Goal: Transaction & Acquisition: Purchase product/service

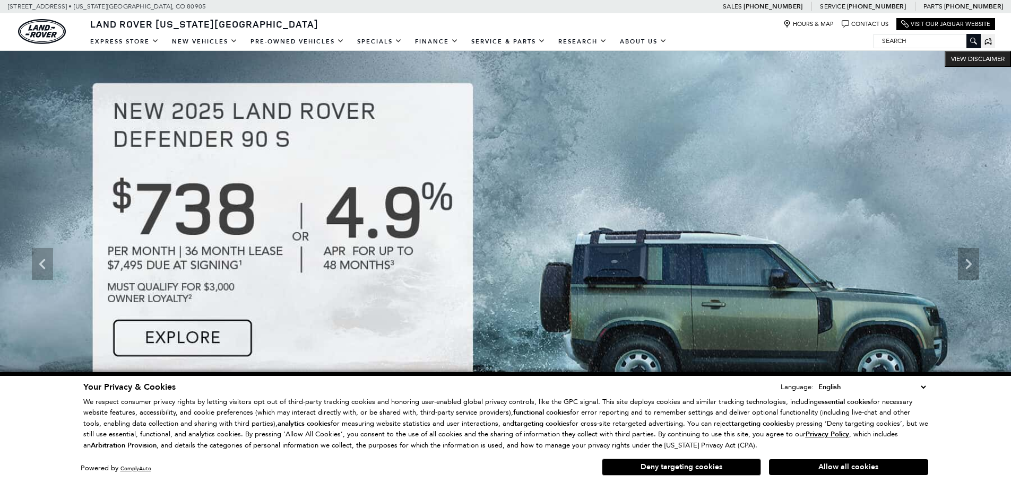
click at [911, 41] on input "Search" at bounding box center [927, 40] width 106 height 13
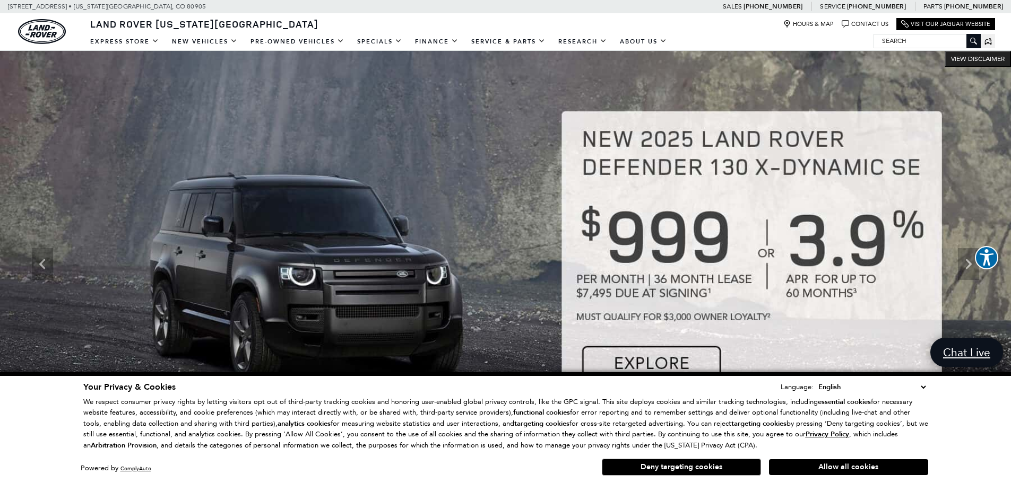
click at [911, 41] on input "Search" at bounding box center [927, 40] width 106 height 13
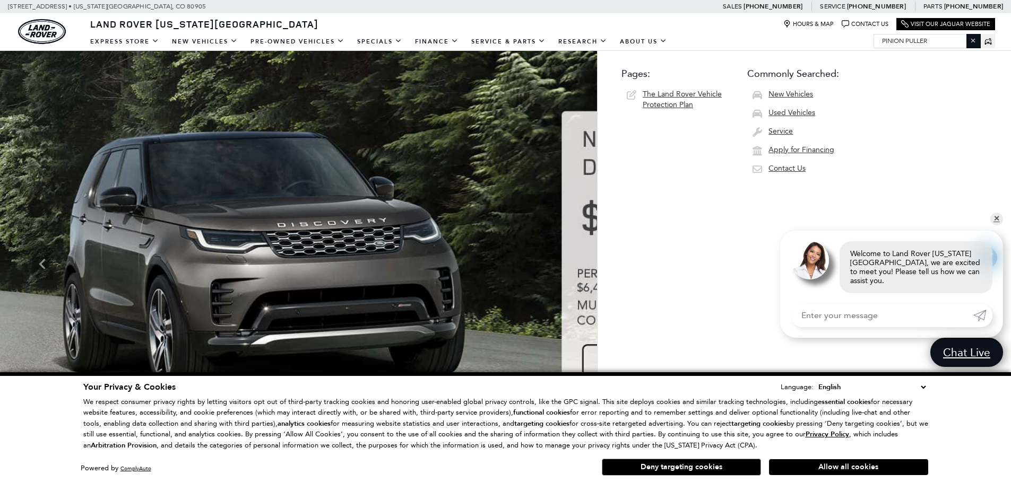
type input "pinion puller"
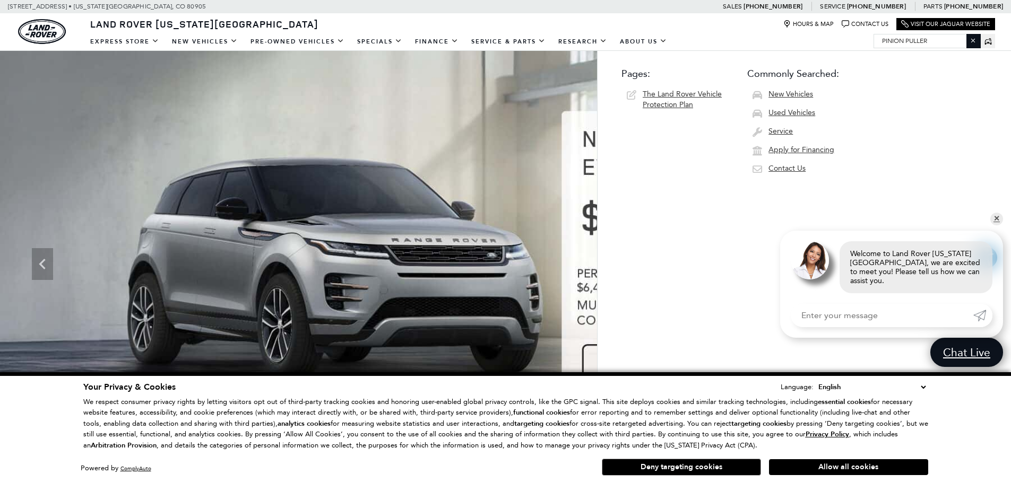
click at [934, 41] on input "pinion puller" at bounding box center [927, 40] width 106 height 13
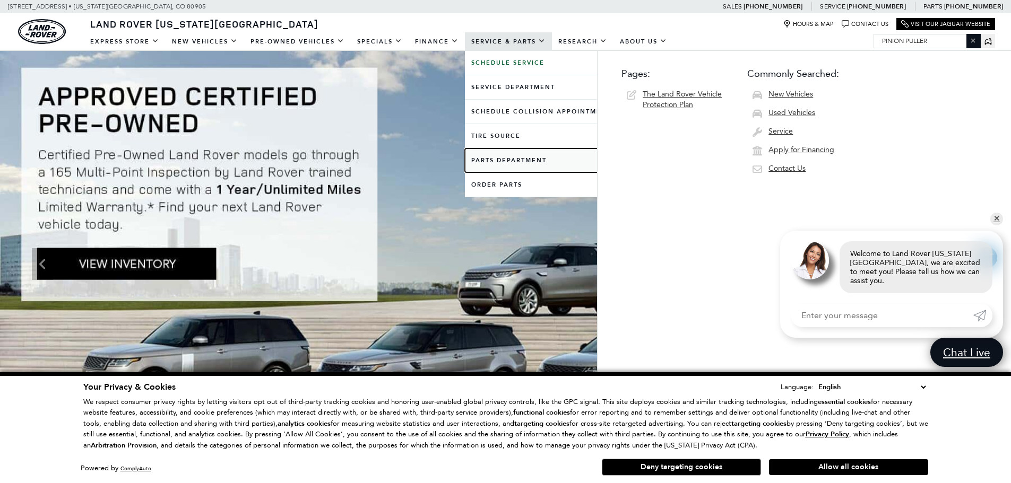
click at [519, 161] on link "Parts Department" at bounding box center [541, 161] width 153 height 24
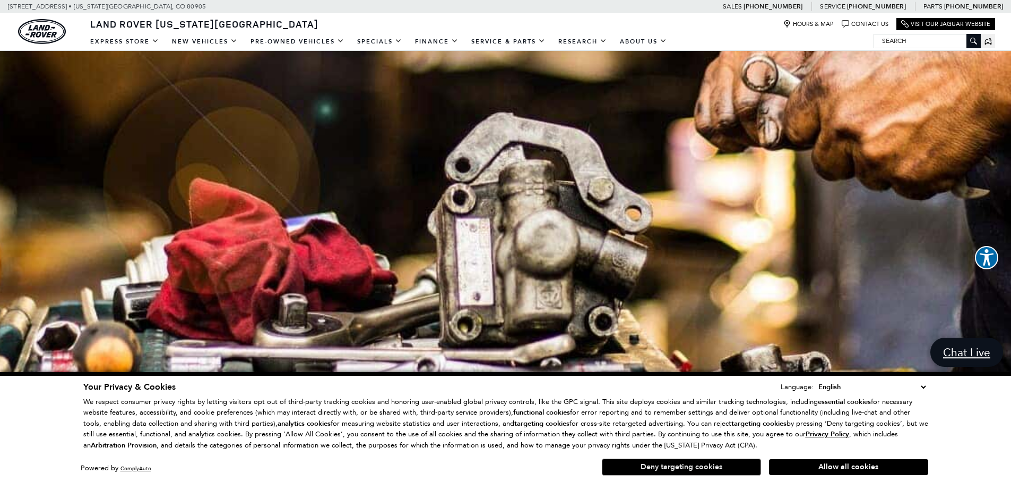
click at [689, 464] on button "Deny targeting cookies" at bounding box center [681, 467] width 159 height 17
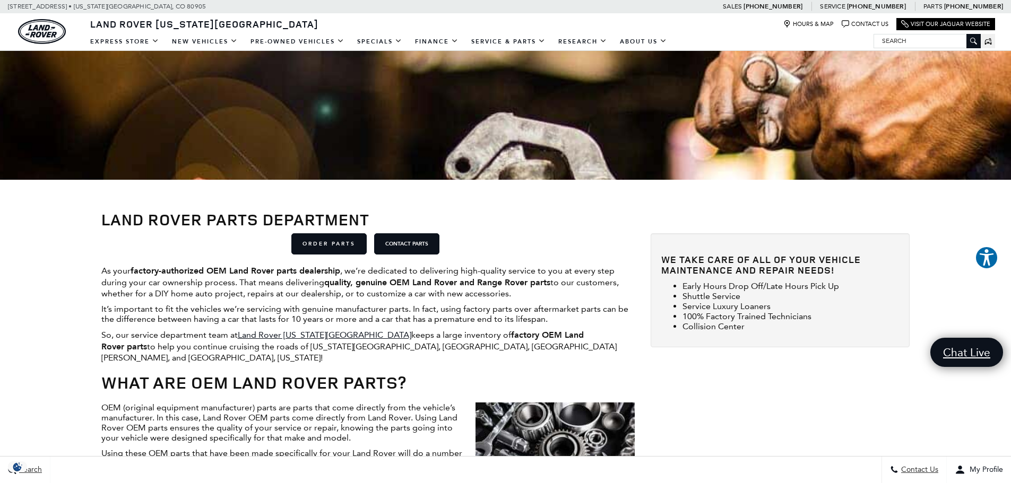
scroll to position [265, 0]
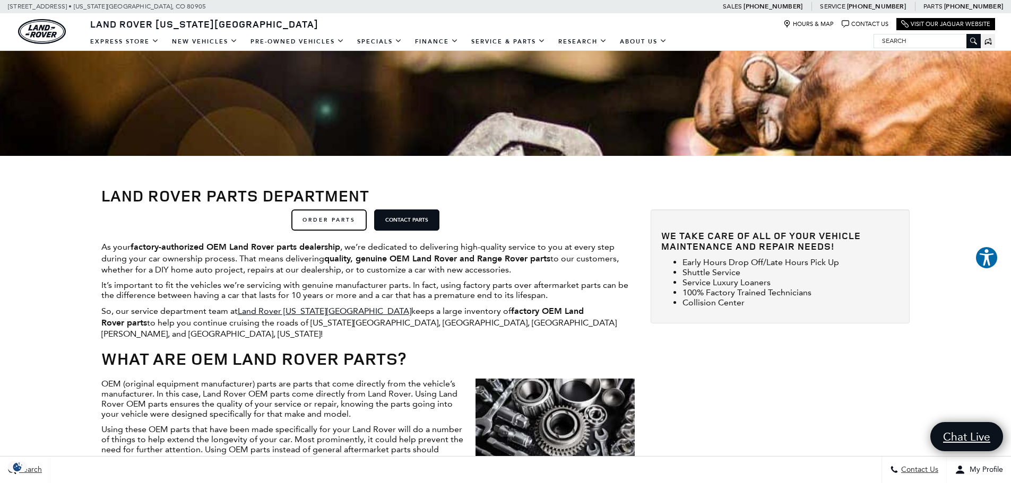
click at [353, 223] on link "ORDER PARTS" at bounding box center [328, 220] width 75 height 21
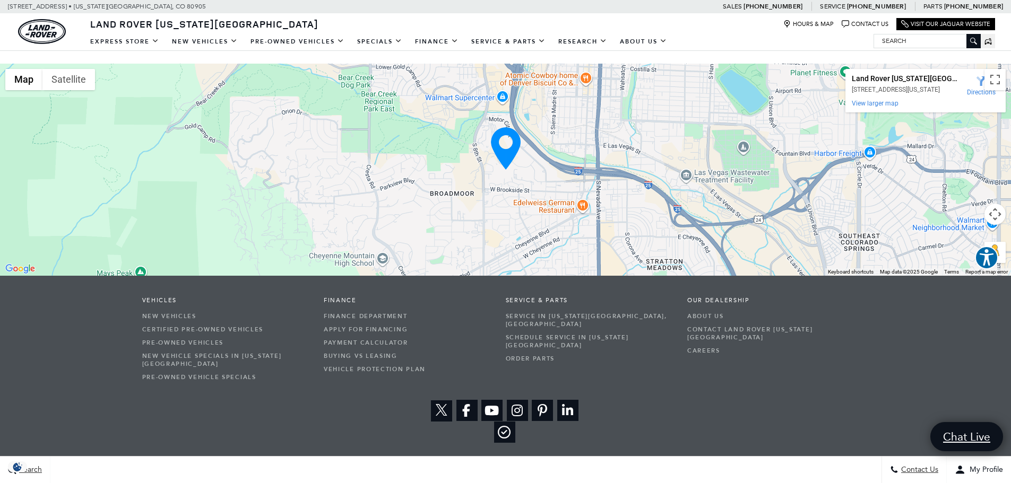
scroll to position [1310, 0]
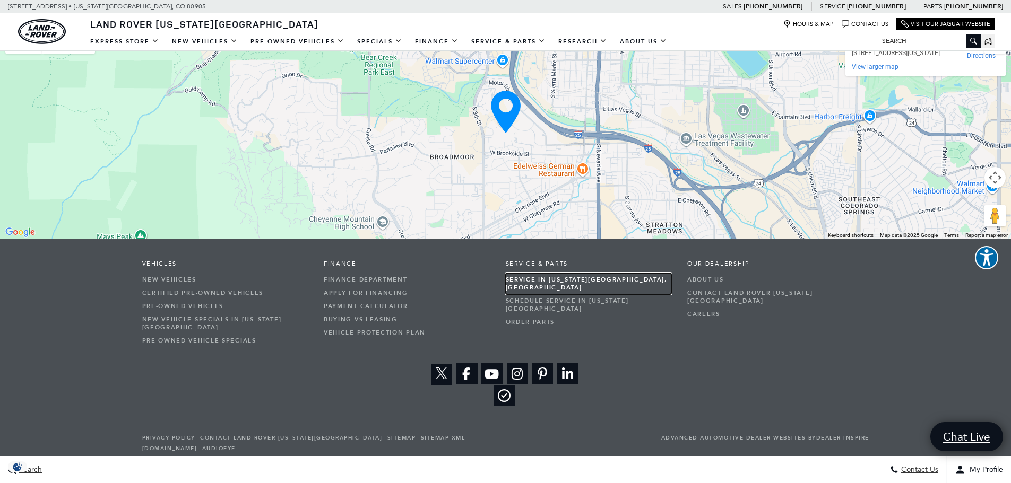
click at [526, 273] on link "Service in [US_STATE][GEOGRAPHIC_DATA], [GEOGRAPHIC_DATA]" at bounding box center [589, 283] width 166 height 21
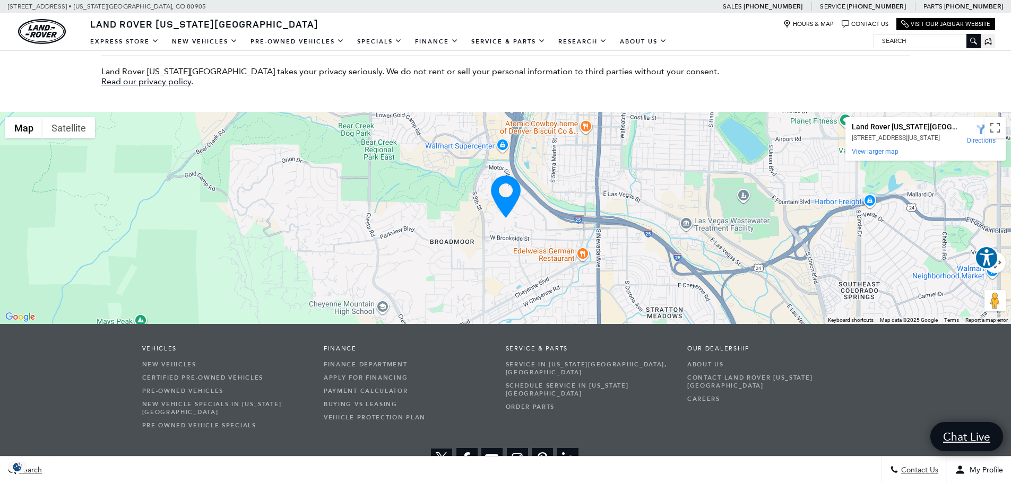
scroll to position [2917, 0]
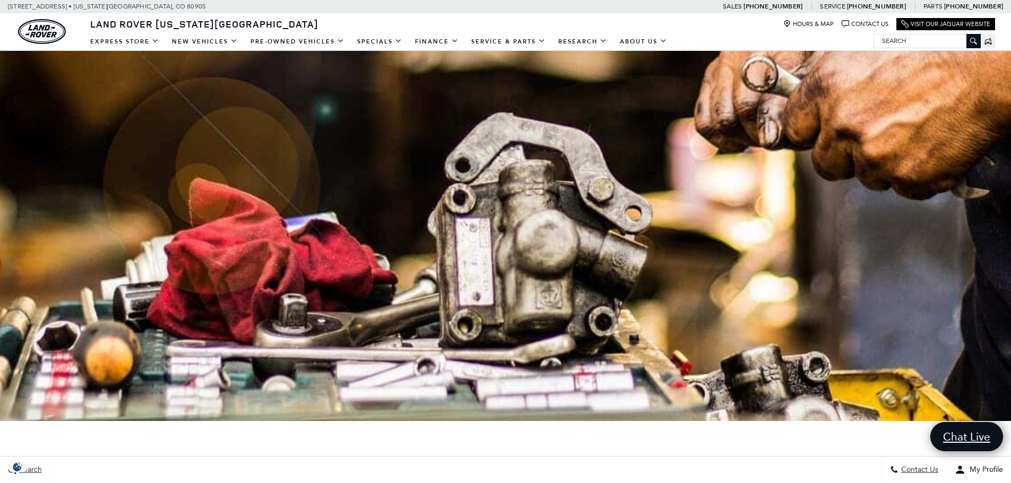
scroll to position [212, 0]
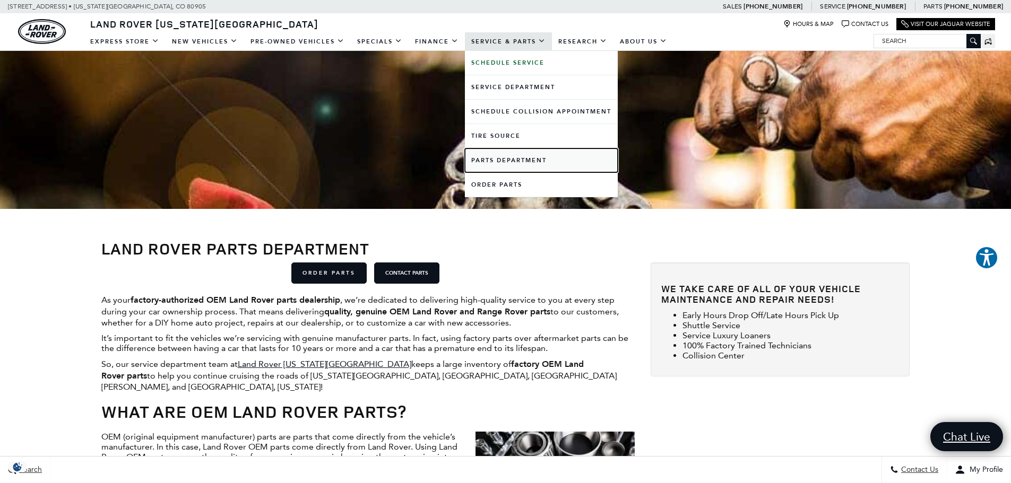
click at [513, 163] on link "Parts Department" at bounding box center [541, 161] width 153 height 24
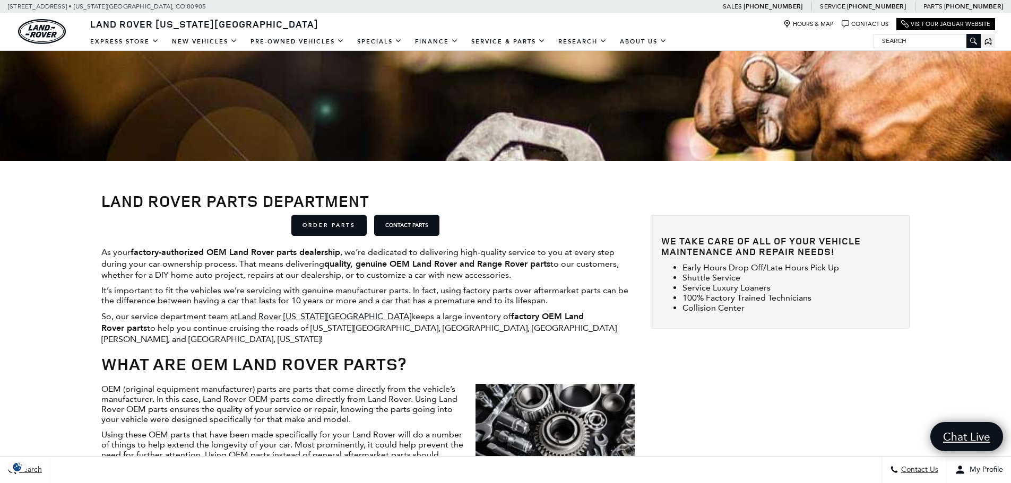
scroll to position [265, 0]
